Goal: Information Seeking & Learning: Learn about a topic

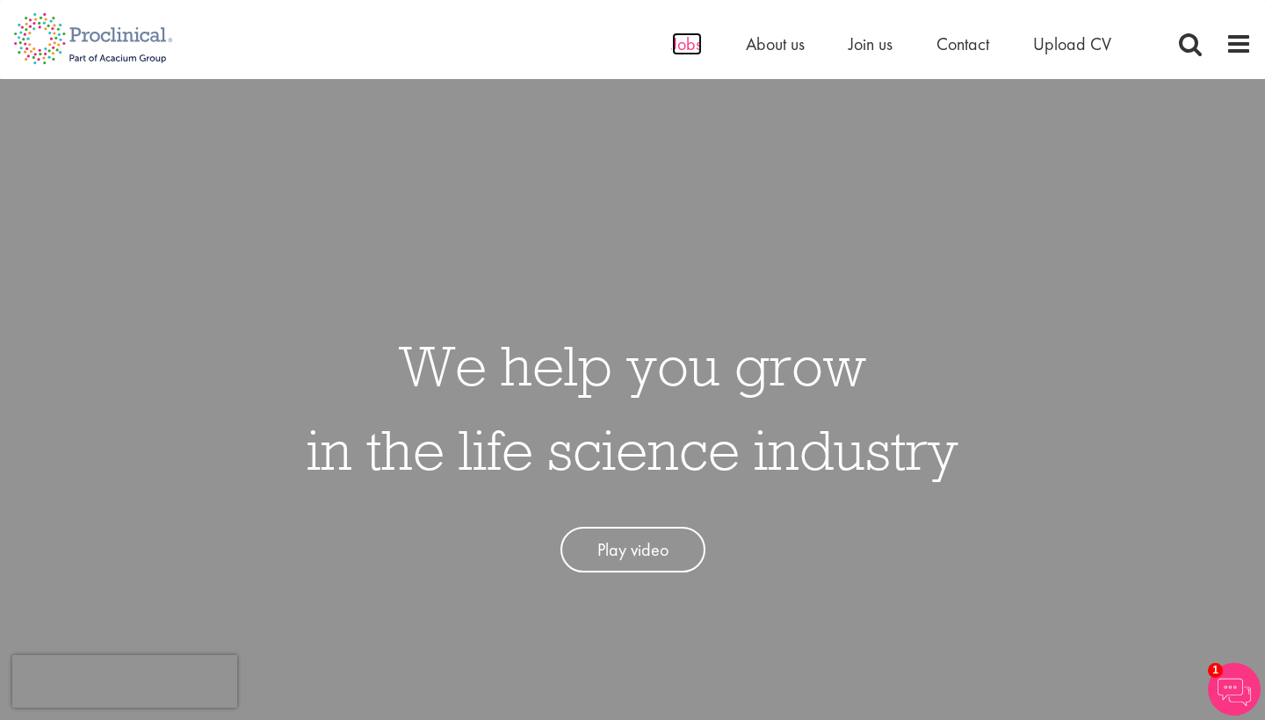
click at [686, 36] on span "Jobs" at bounding box center [687, 43] width 30 height 23
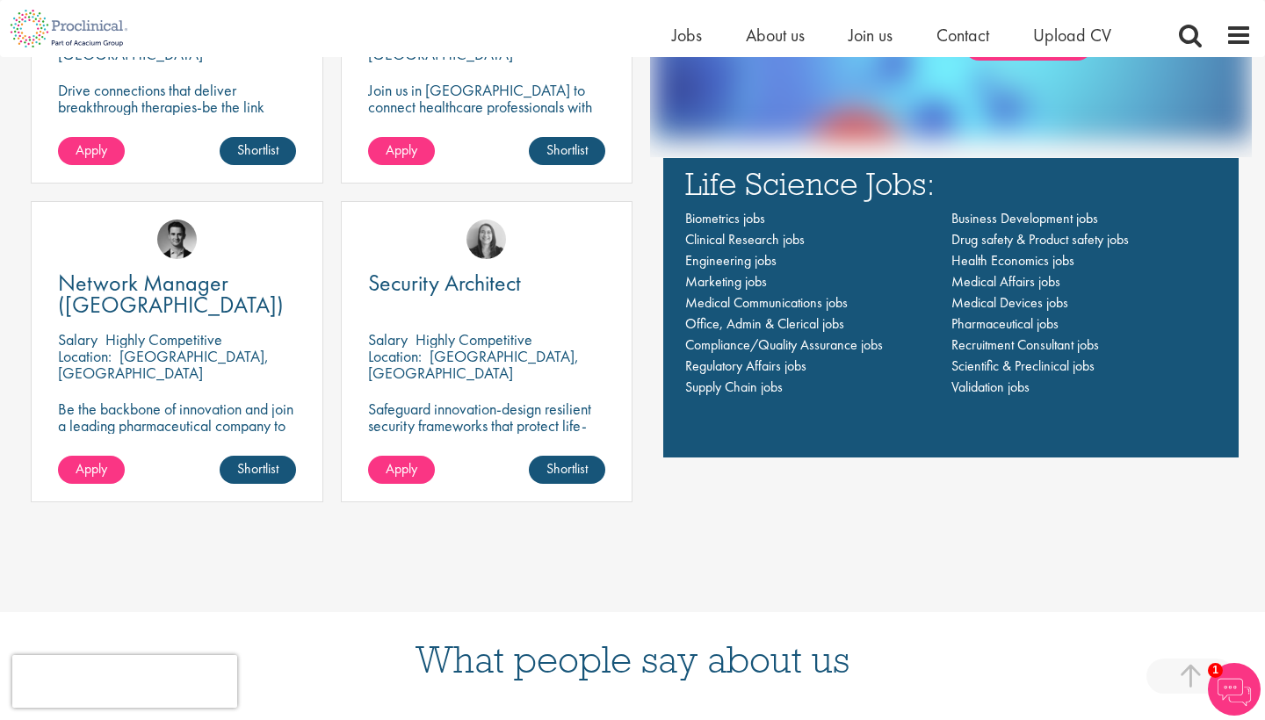
scroll to position [1364, 0]
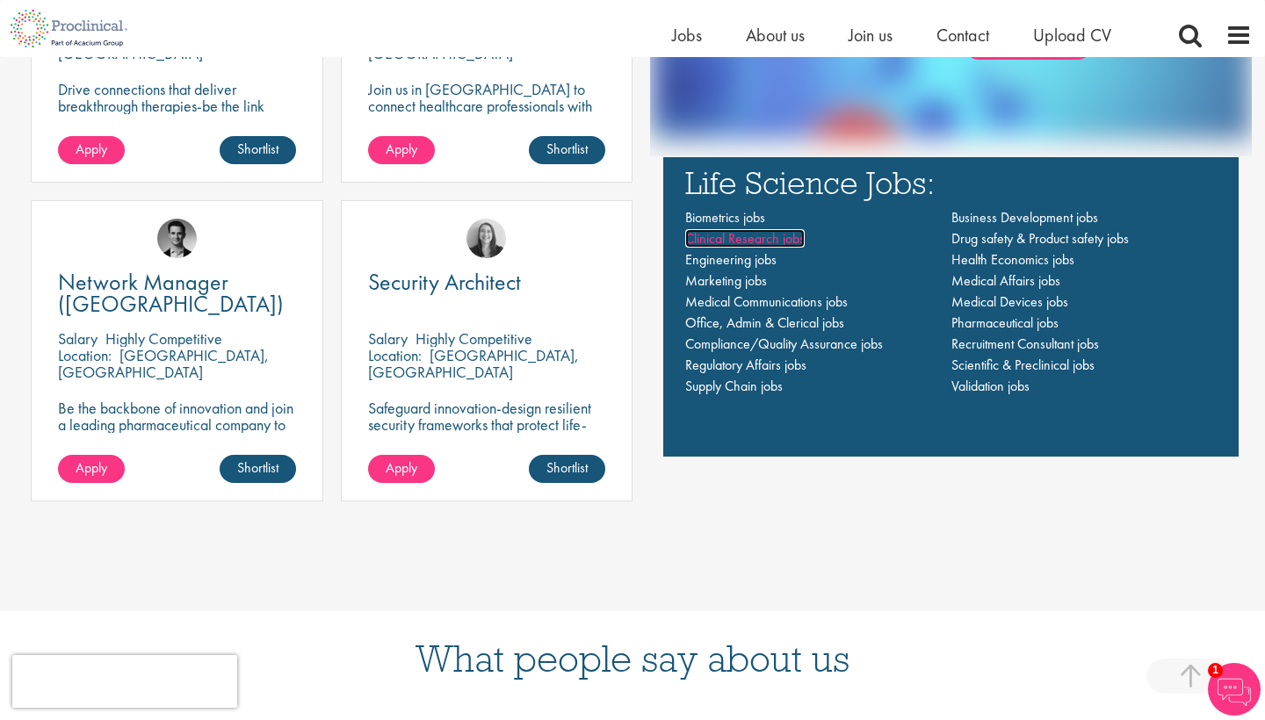
click at [792, 239] on span "Clinical Research jobs" at bounding box center [744, 238] width 119 height 18
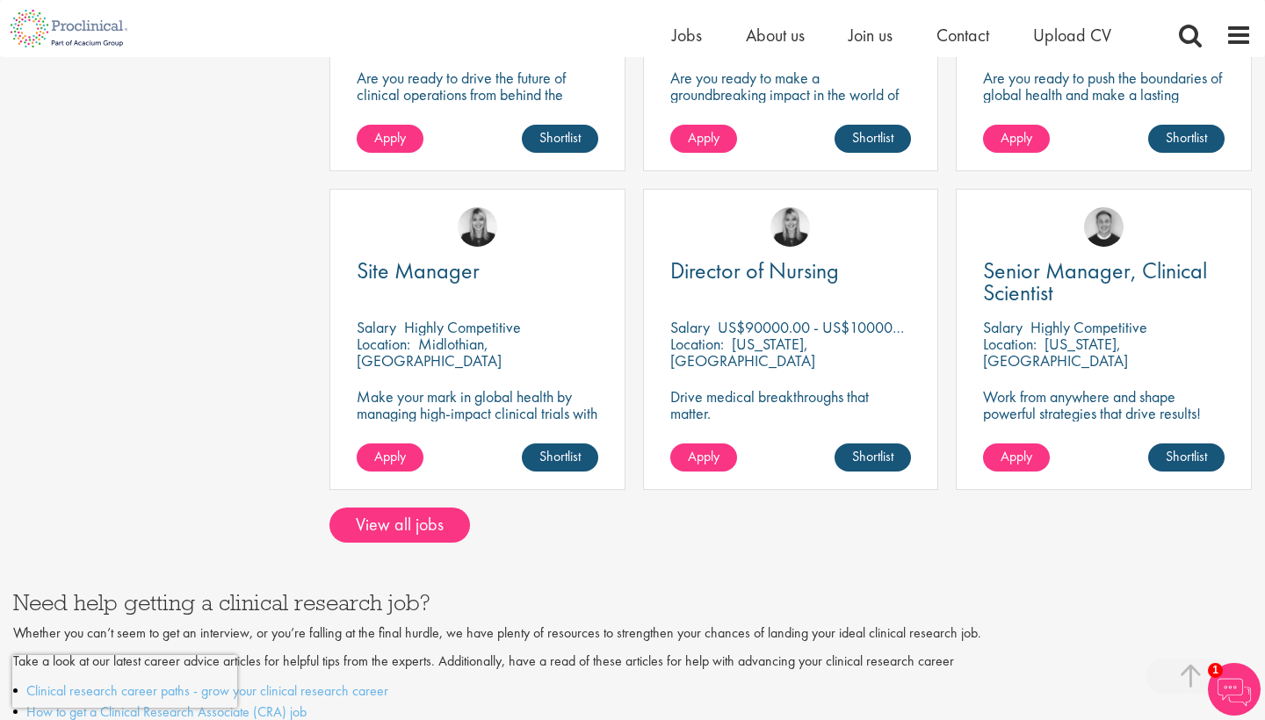
scroll to position [1377, 0]
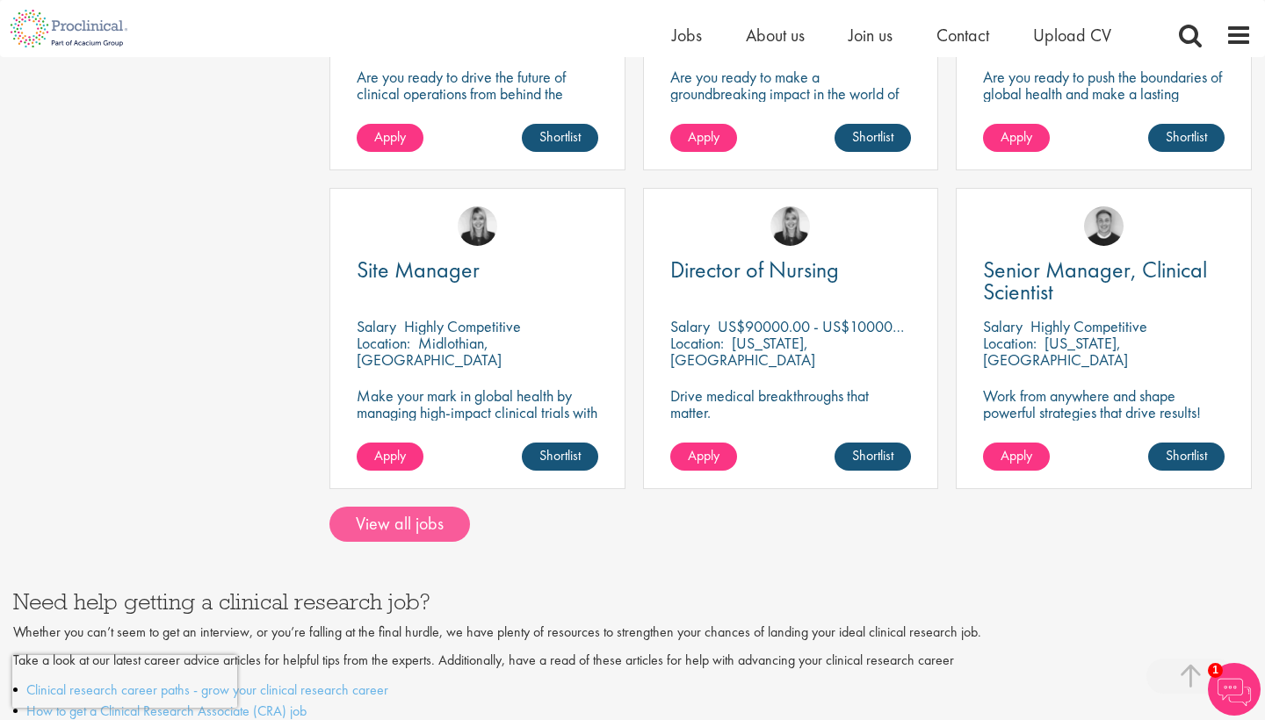
click at [410, 509] on link "View all jobs" at bounding box center [399, 524] width 141 height 35
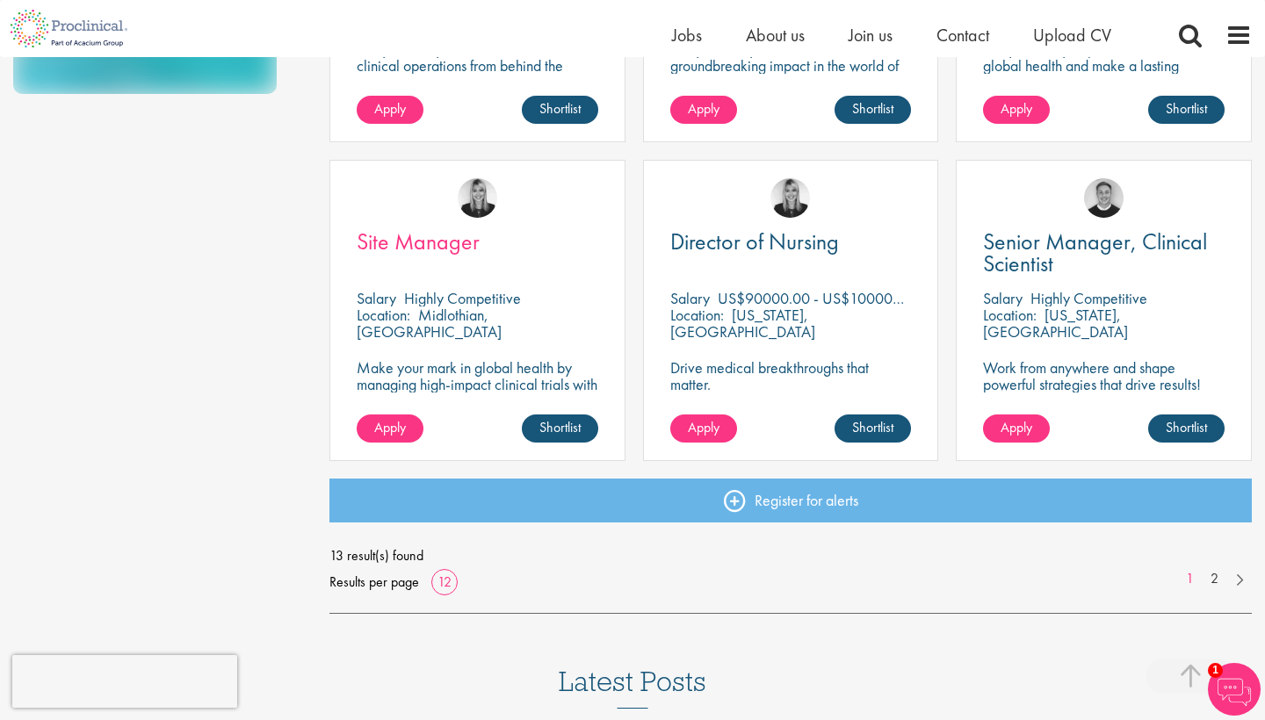
scroll to position [1194, 0]
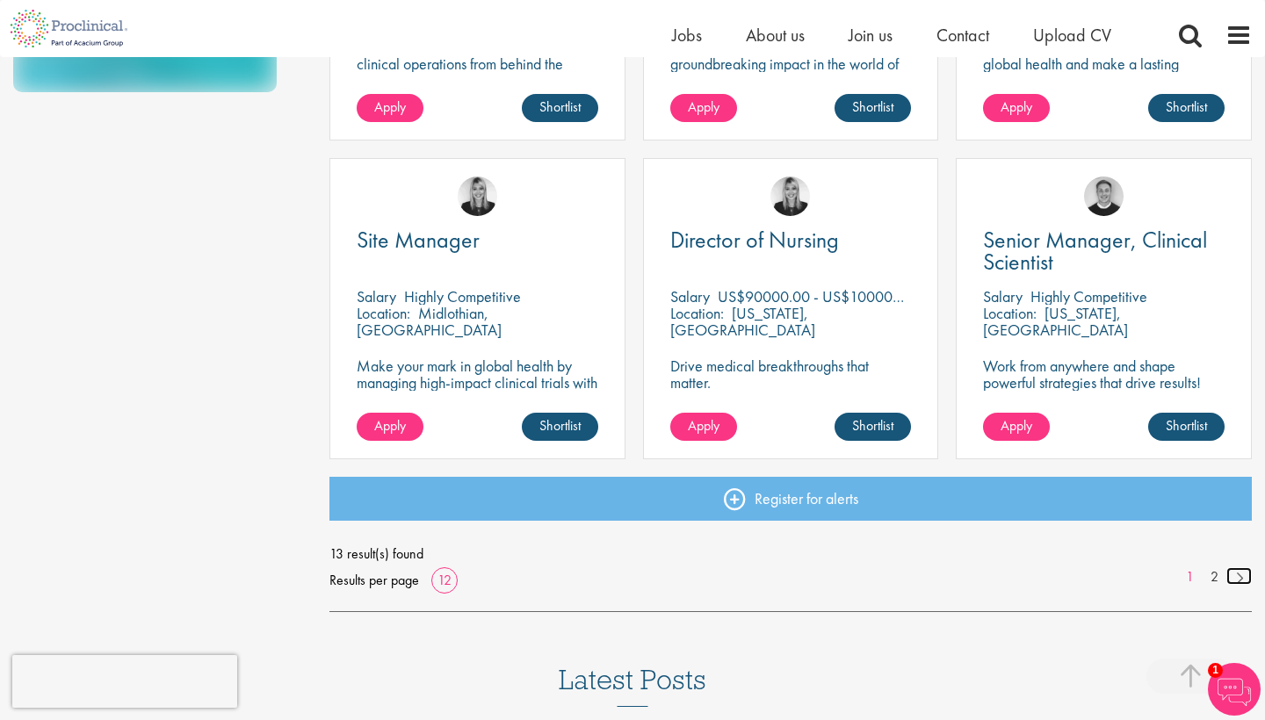
click at [1240, 574] on link at bounding box center [1238, 576] width 25 height 18
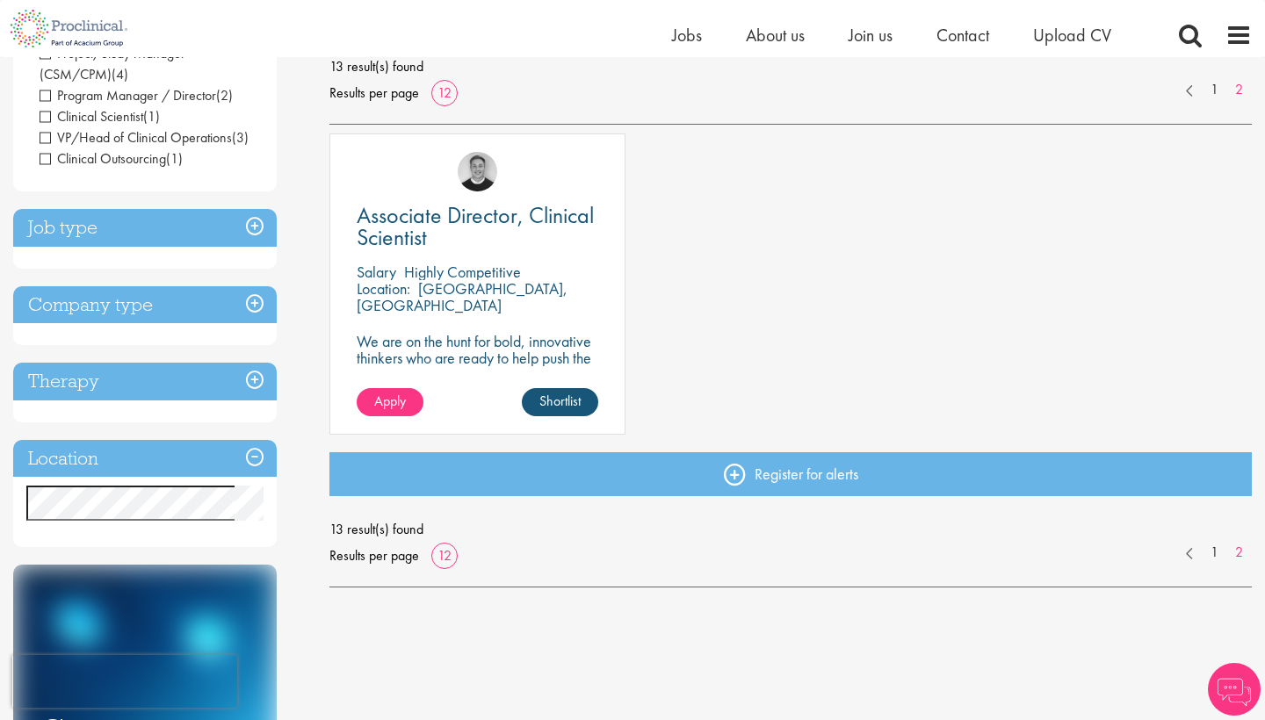
scroll to position [265, 0]
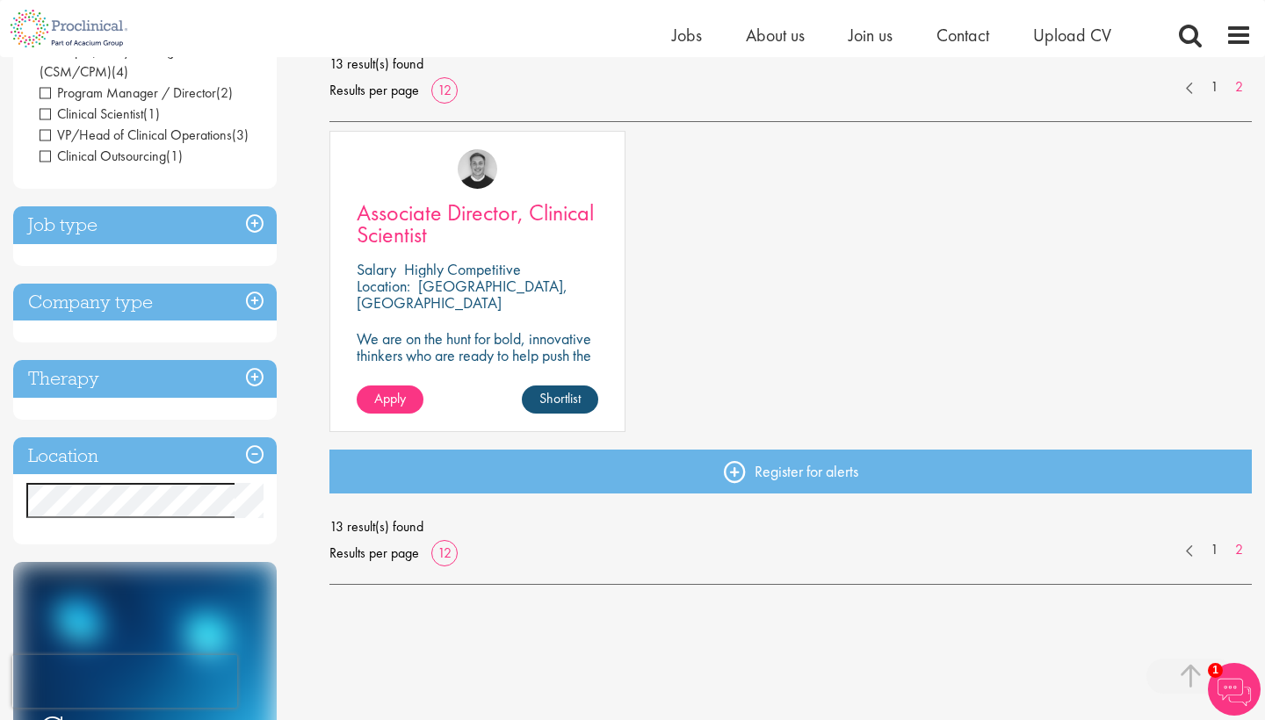
click at [401, 211] on span "Associate Director, Clinical Scientist" at bounding box center [475, 224] width 237 height 52
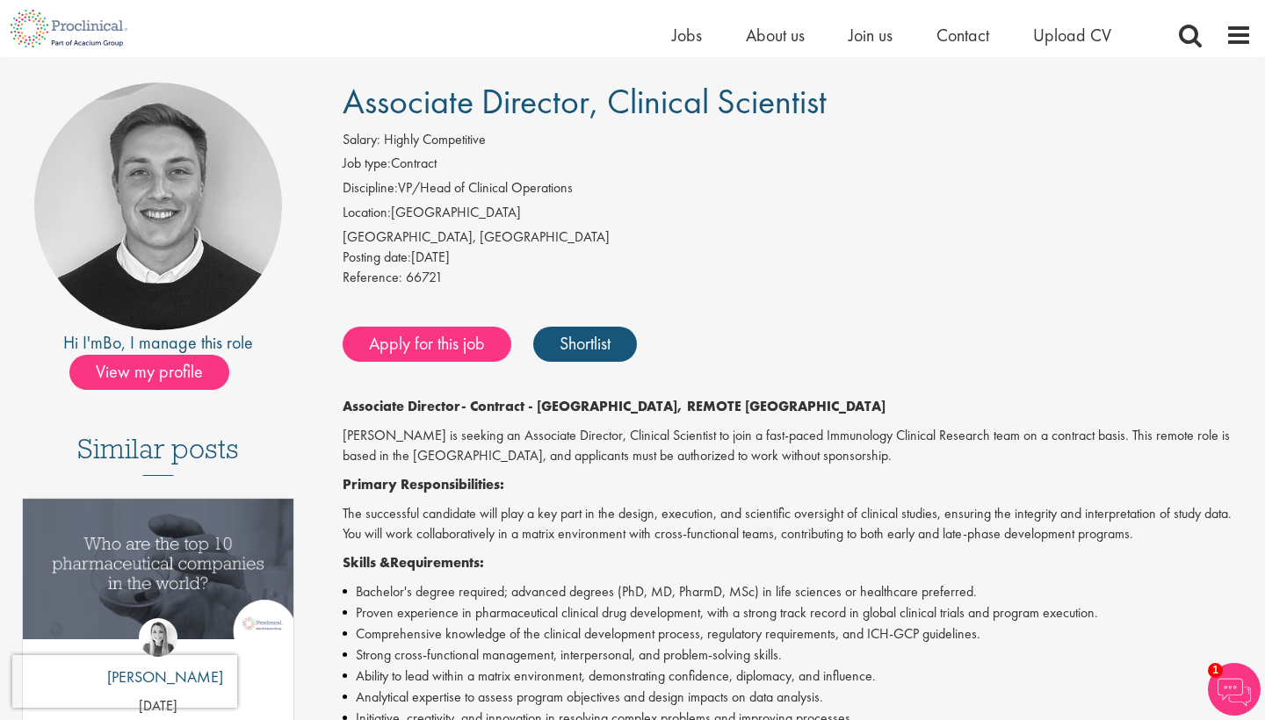
scroll to position [108, 0]
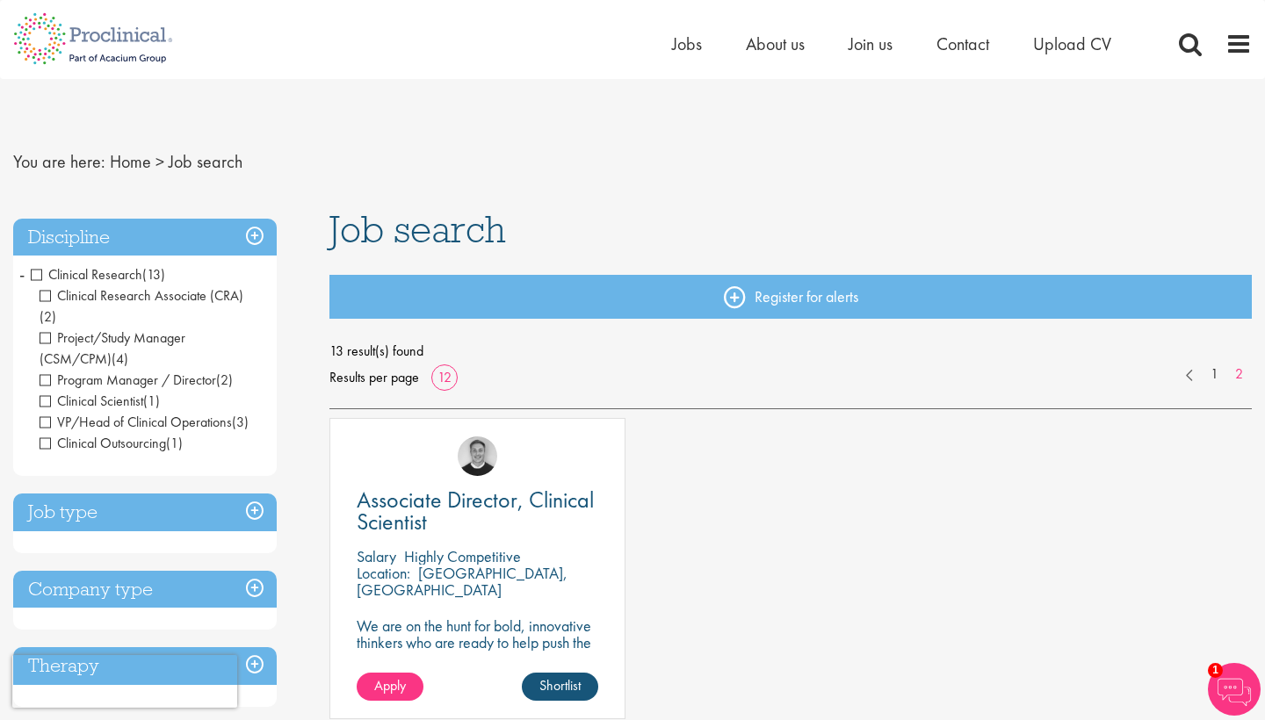
click at [47, 297] on span "Clinical Research Associate (CRA)" at bounding box center [142, 295] width 204 height 18
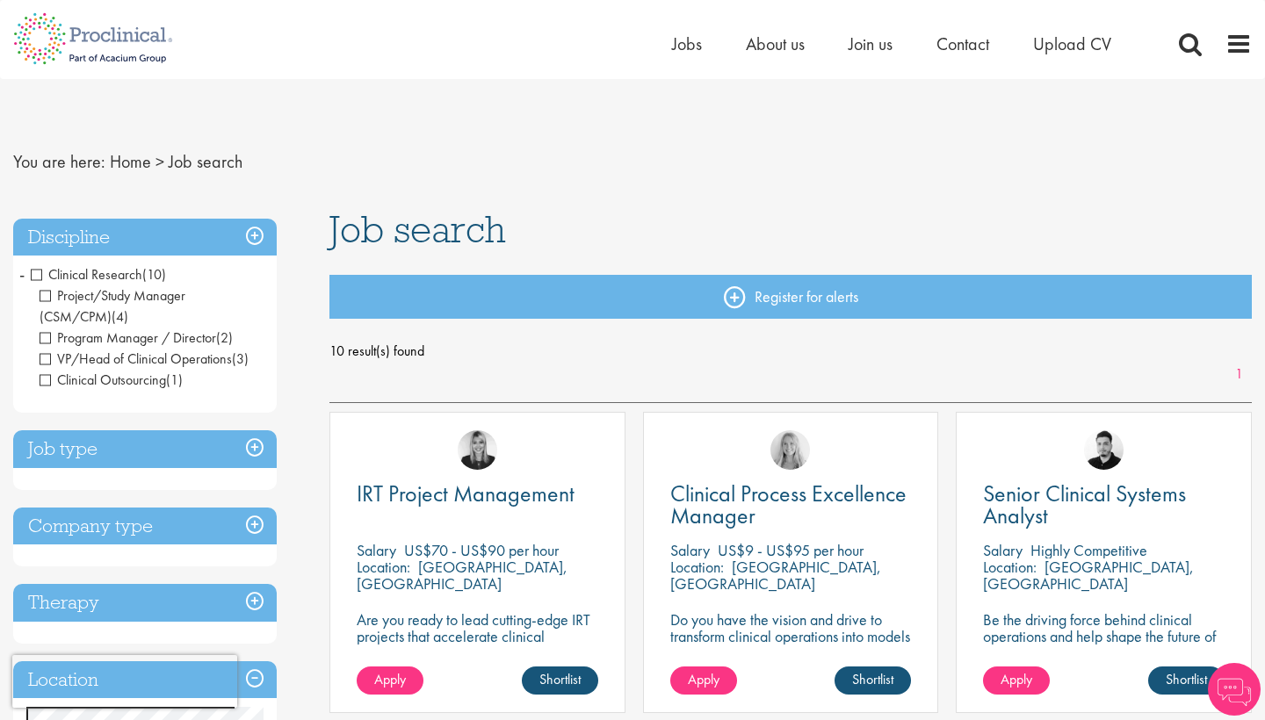
click at [47, 357] on span "VP/Head of Clinical Operations" at bounding box center [136, 358] width 192 height 18
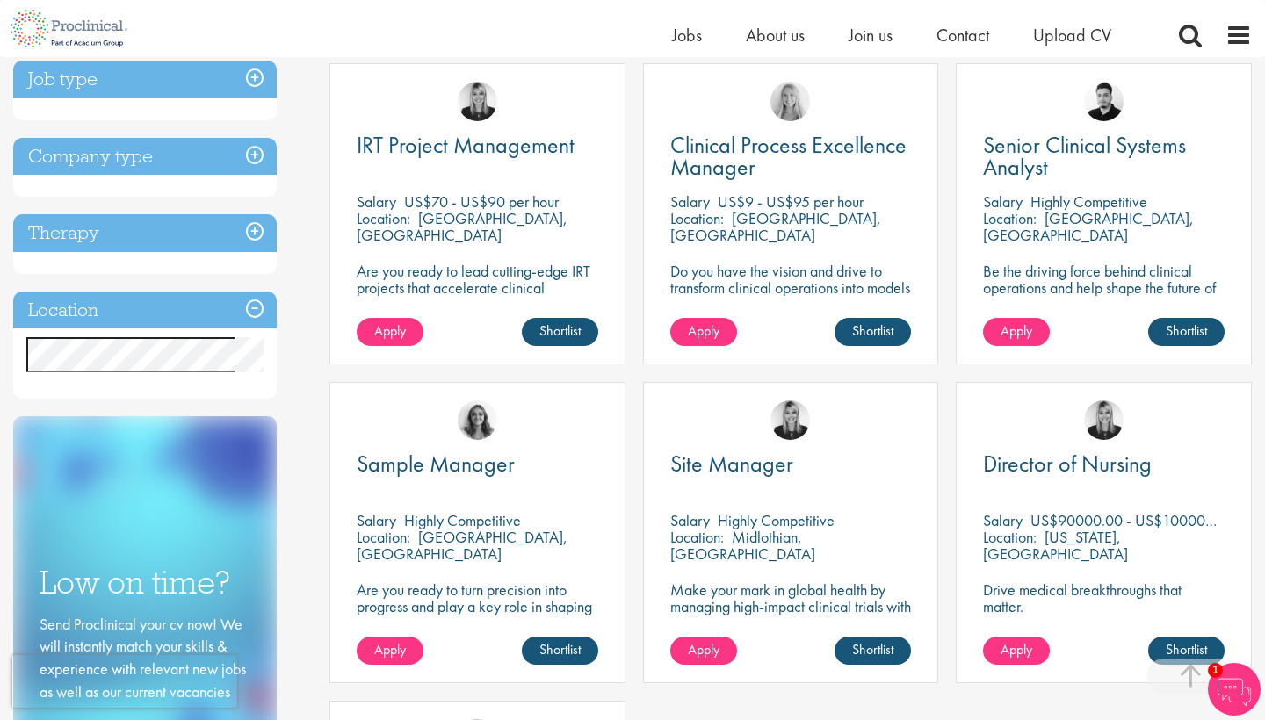
scroll to position [329, 0]
